Goal: Find specific page/section: Find specific page/section

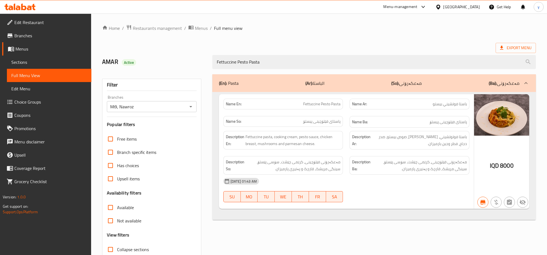
click at [22, 4] on icon at bounding box center [19, 7] width 31 height 7
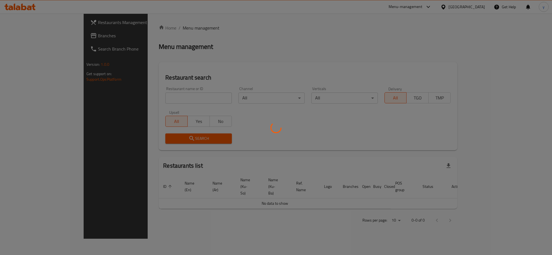
click at [21, 29] on div at bounding box center [276, 127] width 552 height 255
click at [22, 31] on div at bounding box center [276, 127] width 552 height 255
click at [131, 100] on div at bounding box center [276, 127] width 552 height 255
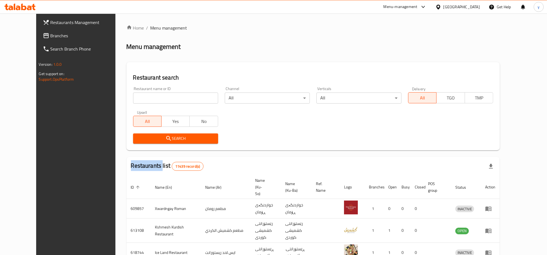
click at [131, 100] on div "Home / Menu management Menu management Restaurant search Restaurant name or ID …" at bounding box center [313, 216] width 373 height 383
click at [133, 100] on input "search" at bounding box center [175, 98] width 85 height 11
paste input "702590"
type input "702590"
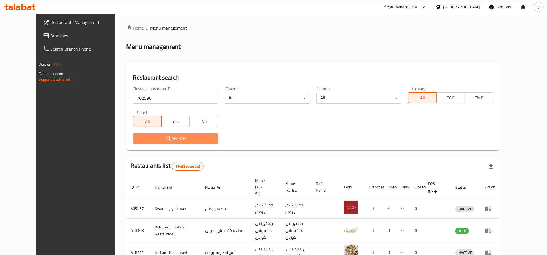
click at [134, 142] on button "Search" at bounding box center [175, 138] width 85 height 10
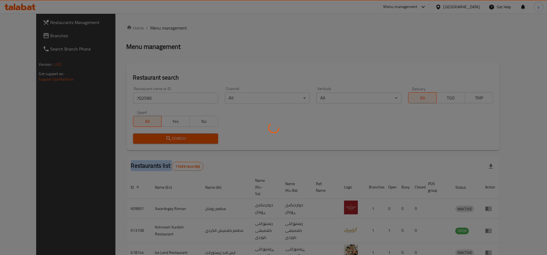
click at [134, 142] on div at bounding box center [273, 127] width 547 height 255
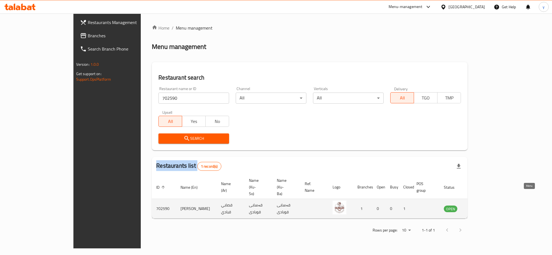
click at [480, 205] on icon "enhanced table" at bounding box center [476, 208] width 7 height 7
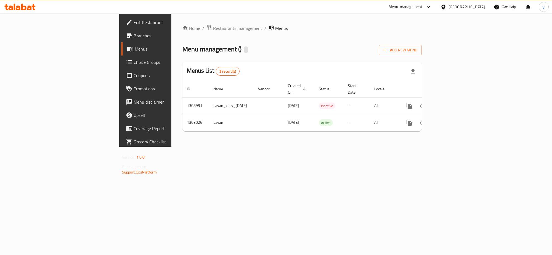
click at [122, 31] on link "Branches" at bounding box center [167, 35] width 90 height 13
